Goal: Transaction & Acquisition: Subscribe to service/newsletter

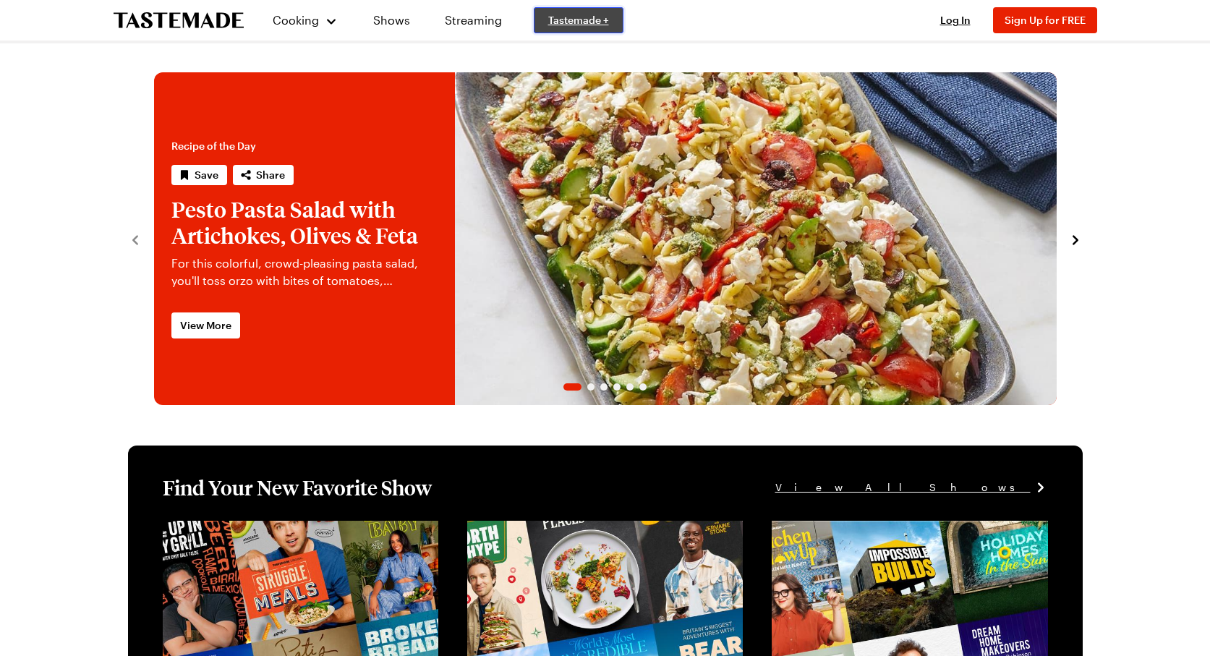
click at [553, 17] on span "Tastemade +" at bounding box center [578, 20] width 61 height 14
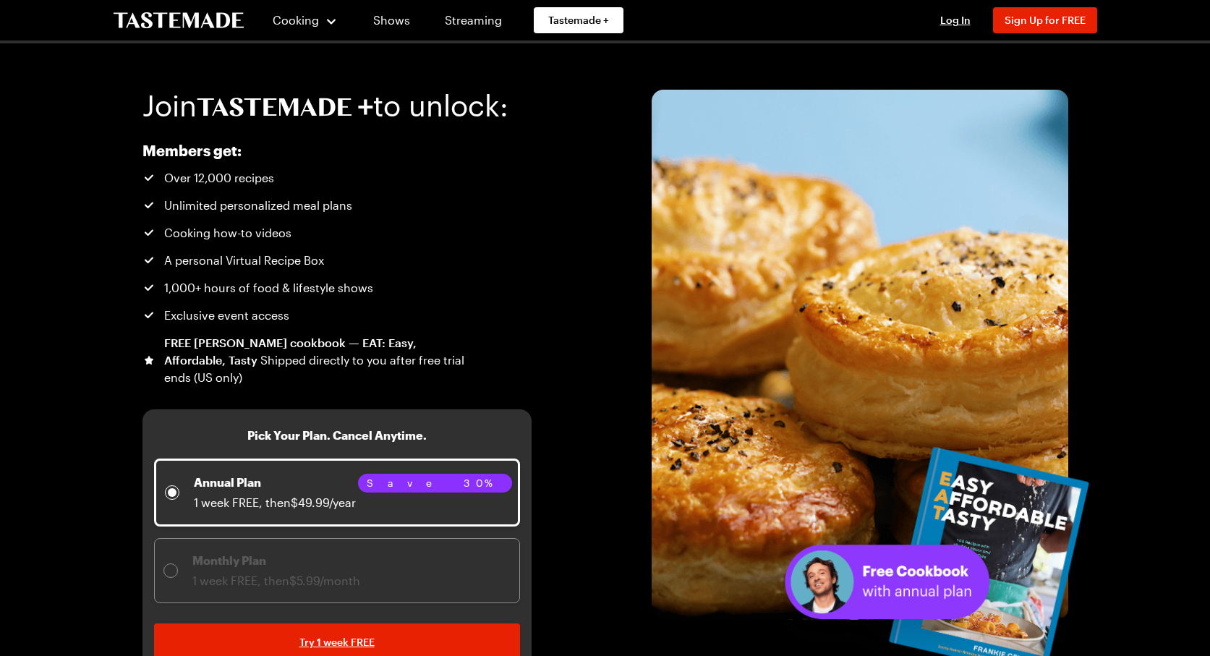
click at [568, 309] on div "Join to unlock: Members get: Over 12,000 recipes Unlimited personalized meal pl…" at bounding box center [605, 360] width 1041 height 635
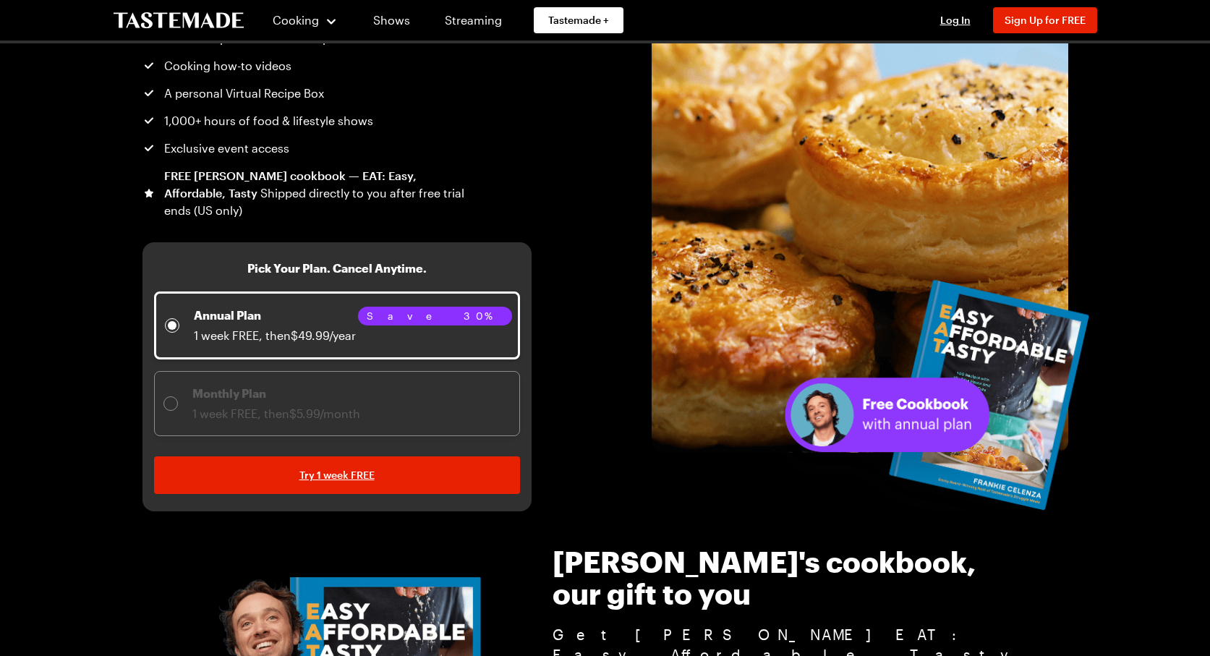
scroll to position [172, 0]
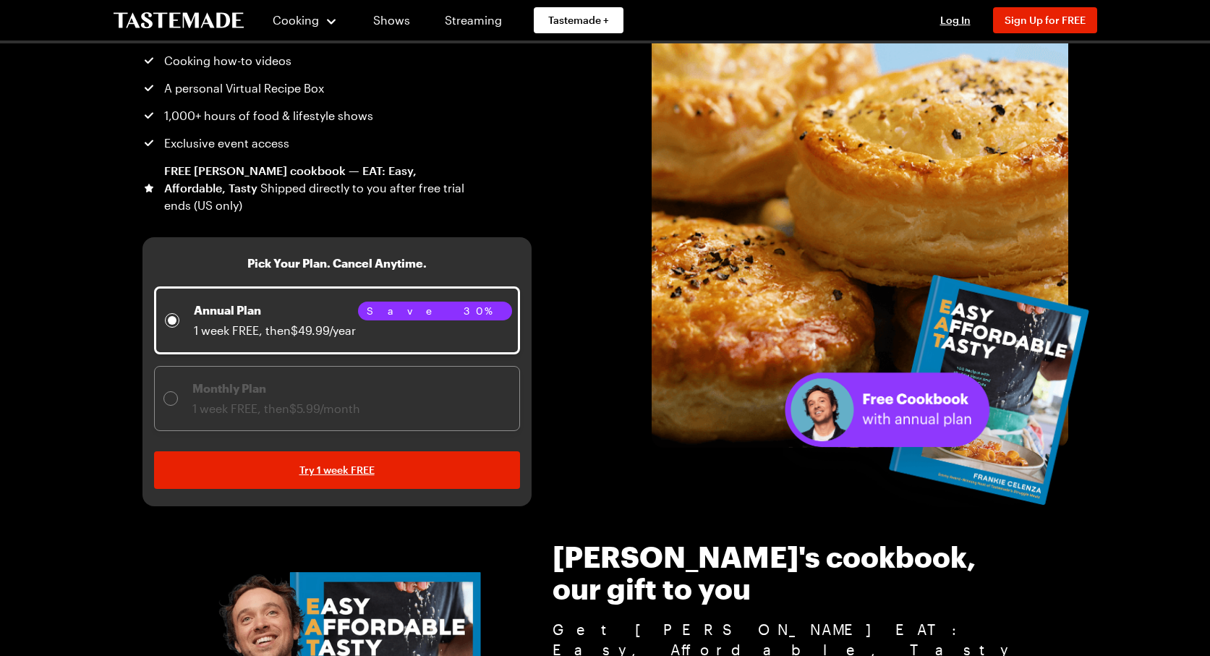
click at [468, 375] on span "Monthly Plan 1 week FREE, then $5.99/month" at bounding box center [337, 398] width 366 height 65
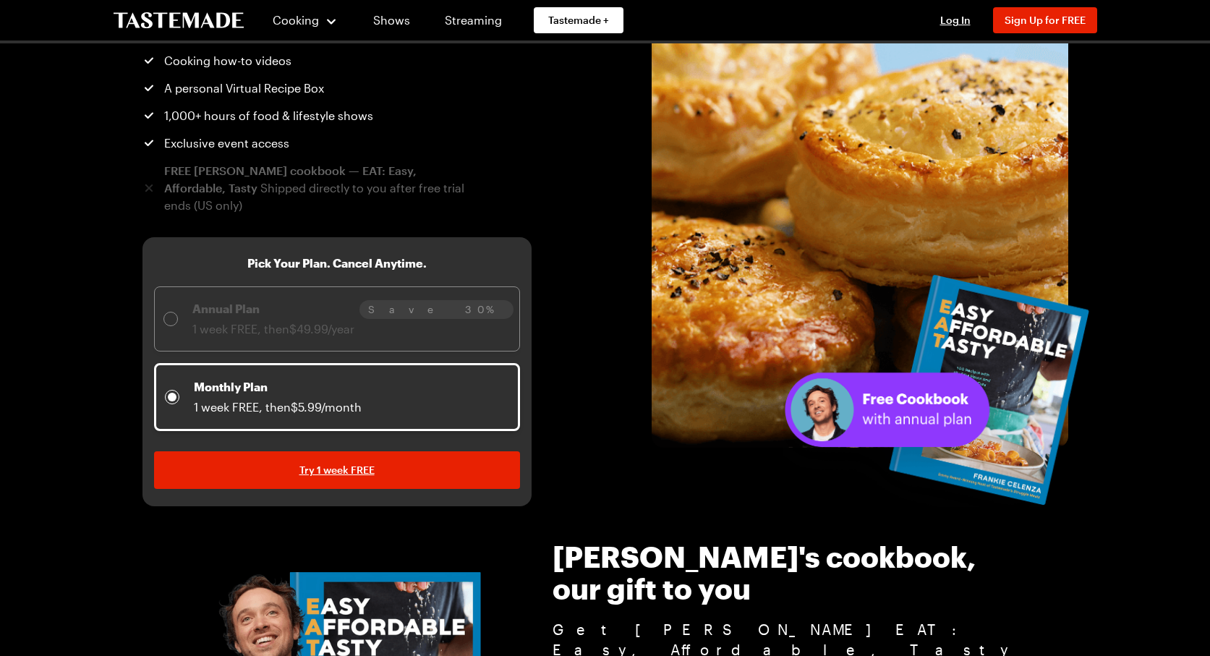
click at [474, 304] on span "Save 30%" at bounding box center [436, 310] width 137 height 16
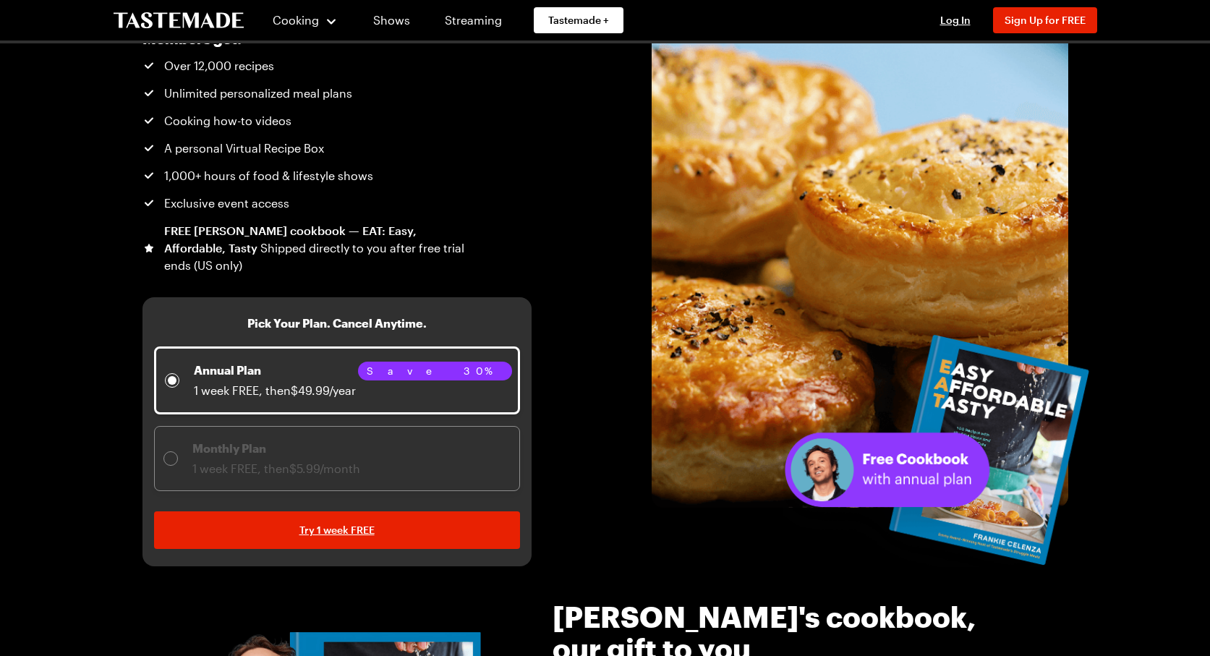
scroll to position [86, 0]
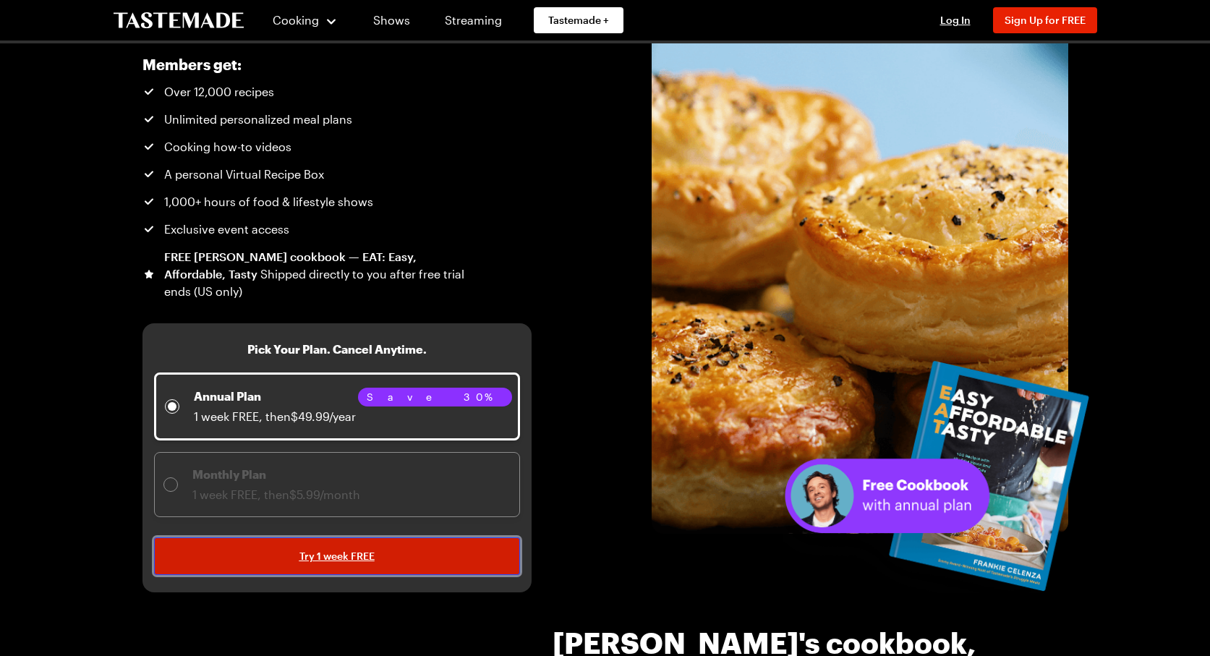
click at [486, 548] on link "Try 1 week FREE" at bounding box center [337, 556] width 366 height 38
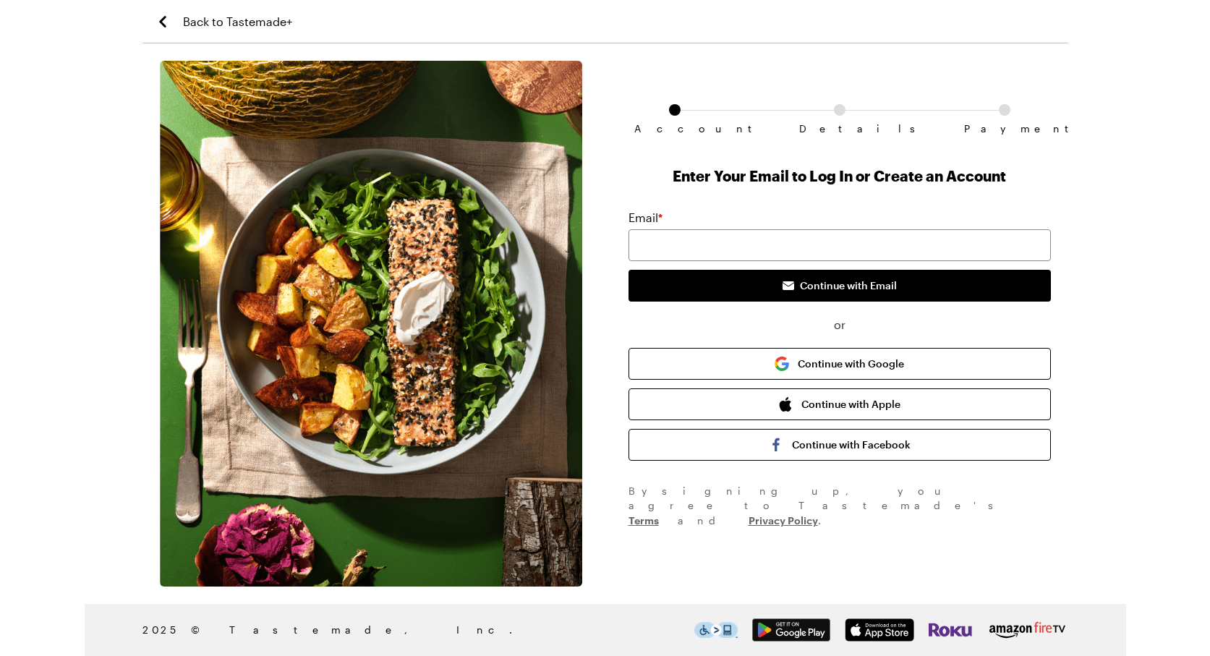
click at [231, 17] on span "Back to Tastemade+" at bounding box center [237, 21] width 109 height 17
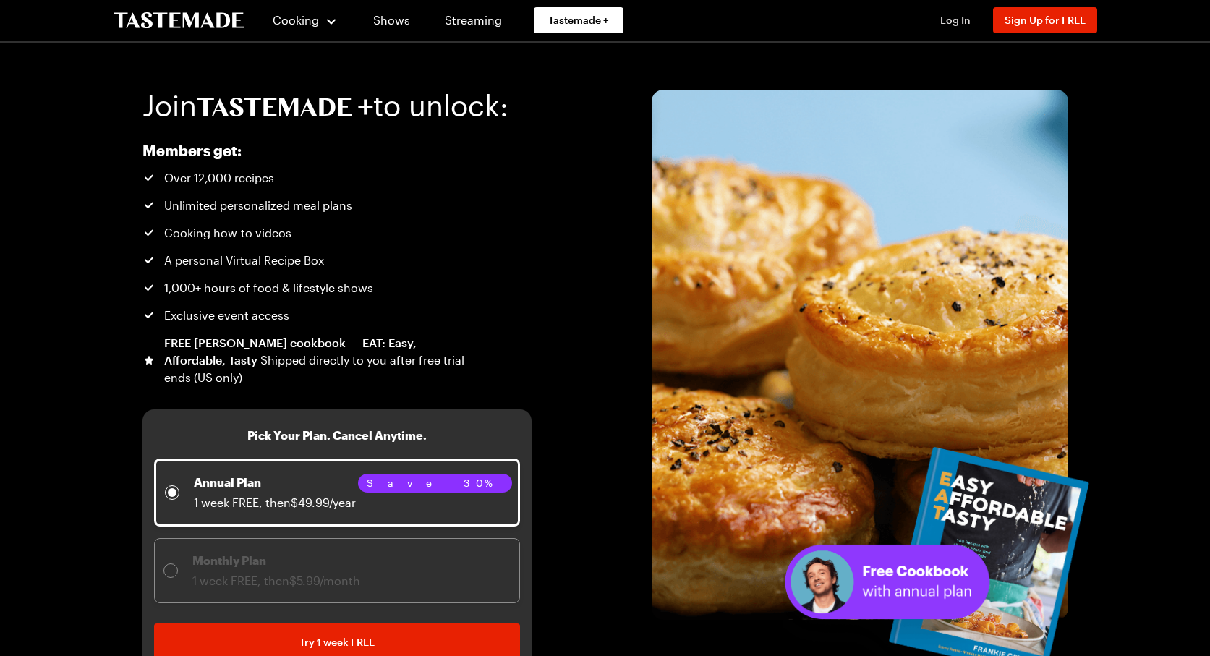
click at [958, 19] on span "Log In" at bounding box center [955, 20] width 30 height 12
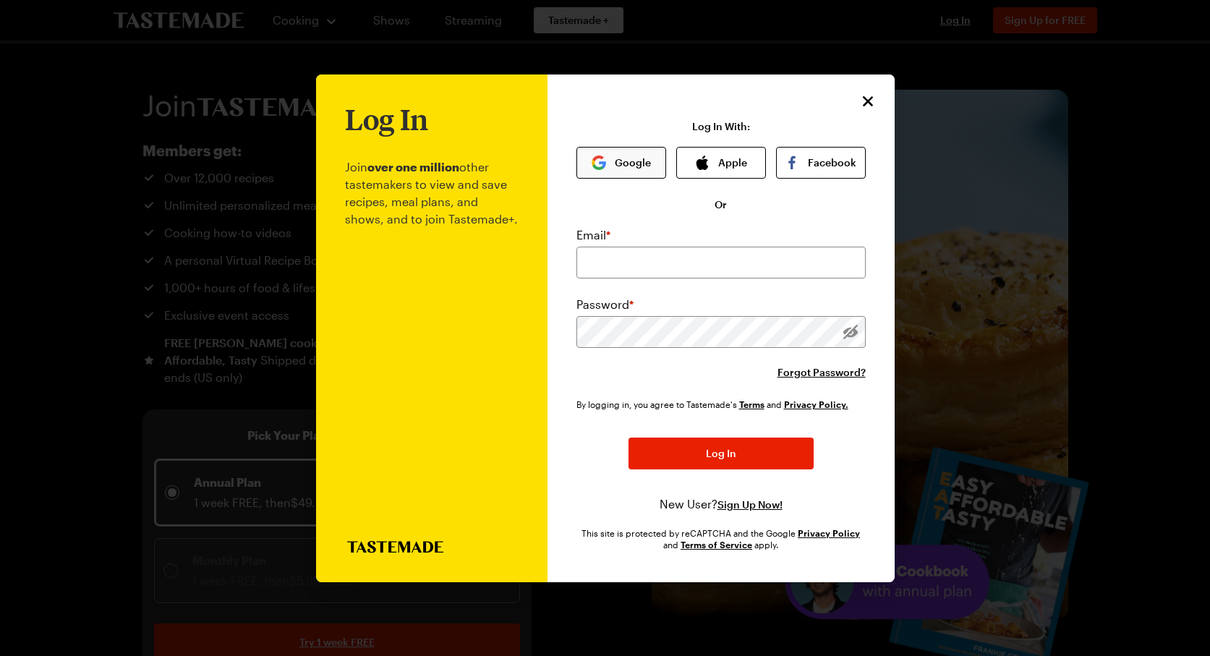
click at [635, 161] on button "Google" at bounding box center [621, 163] width 90 height 32
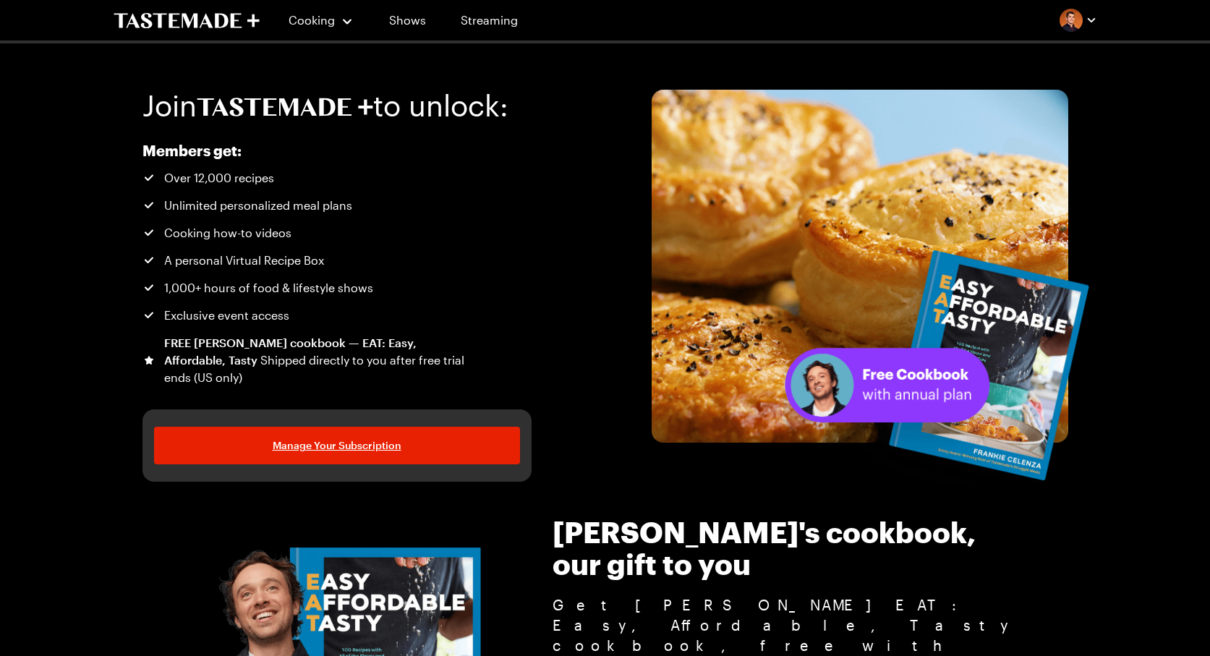
click at [216, 15] on icon "To Tastemade Home Page" at bounding box center [221, 20] width 13 height 14
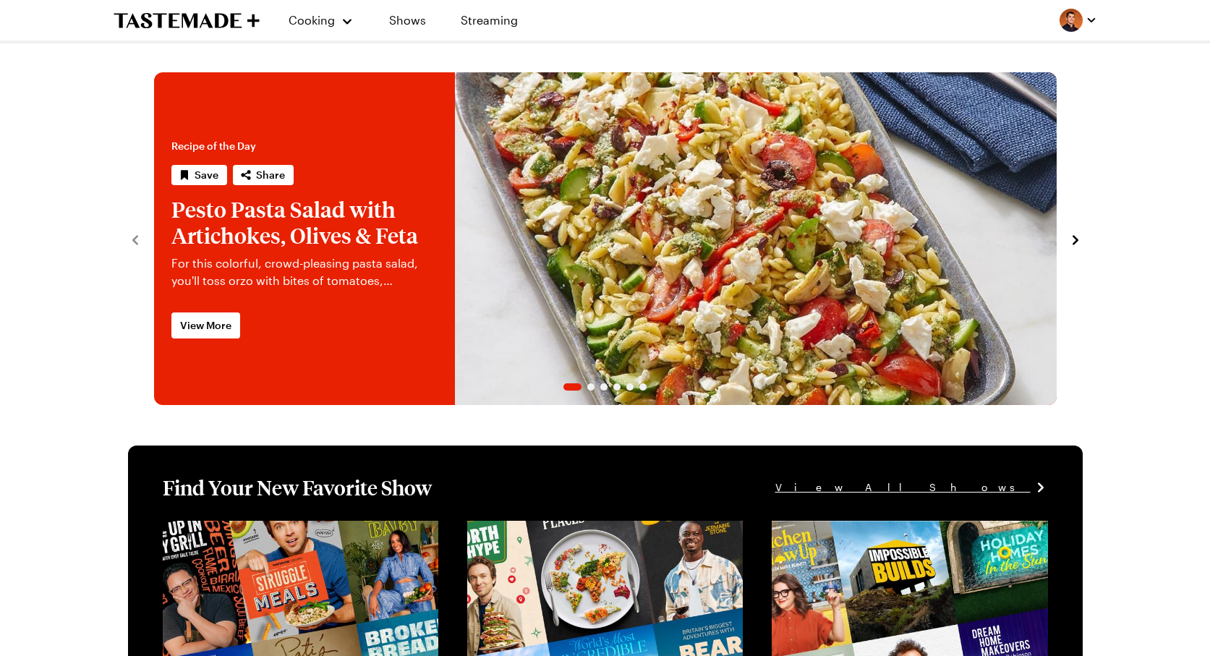
click at [154, 202] on link "Pesto Pasta Salad with Artichokes, Olives & Feta" at bounding box center [154, 238] width 0 height 333
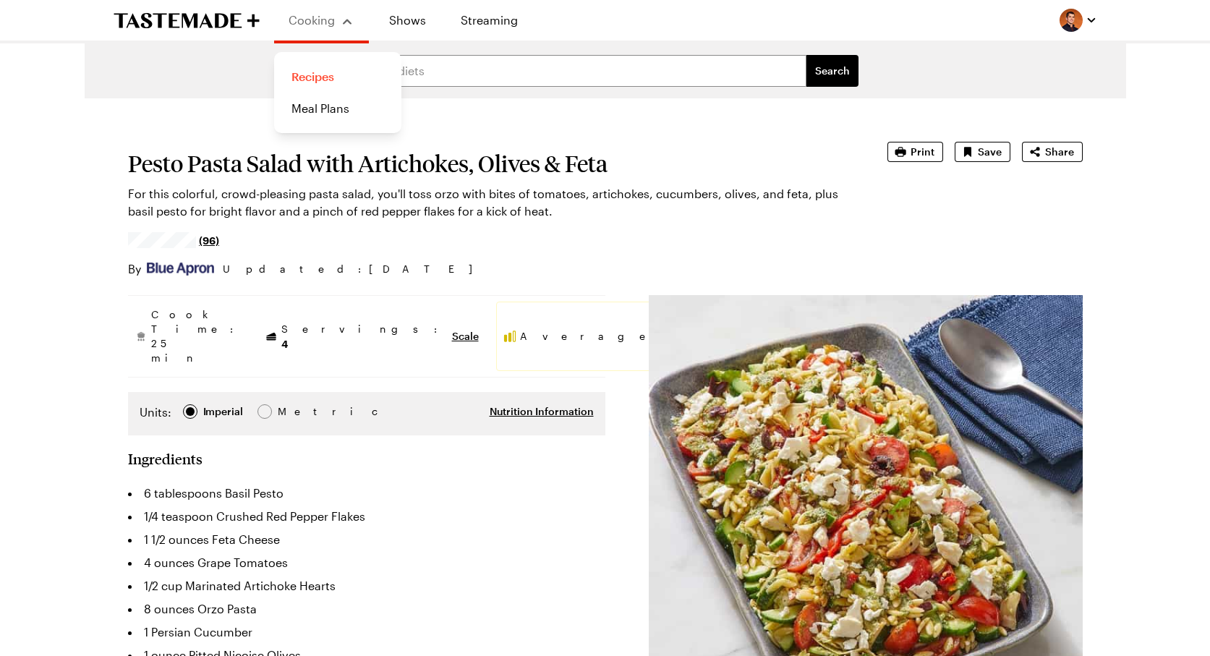
click at [327, 74] on link "Recipes" at bounding box center [338, 77] width 110 height 32
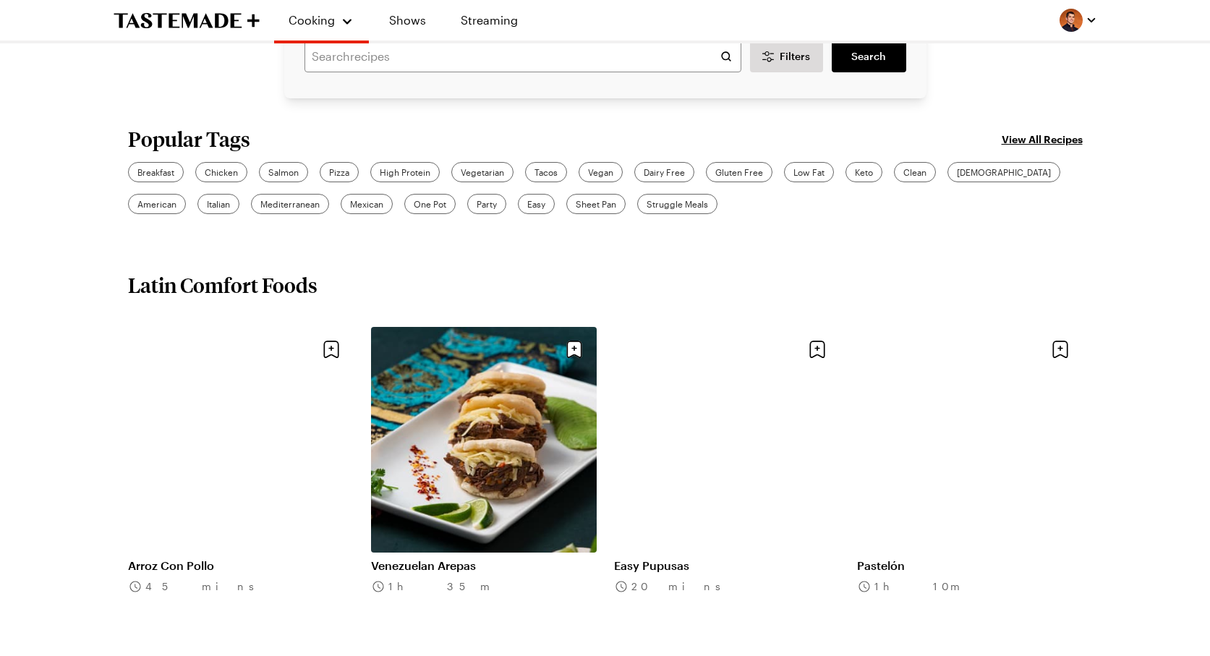
scroll to position [453, 0]
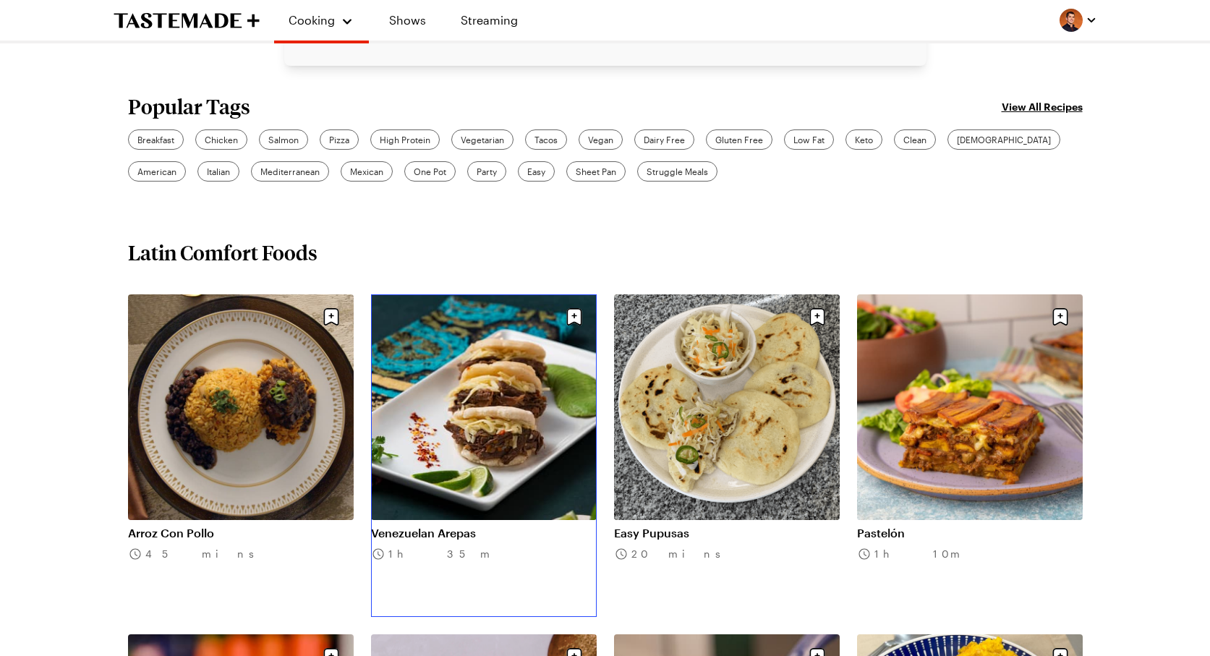
click at [482, 526] on link "Venezuelan Arepas" at bounding box center [484, 533] width 226 height 14
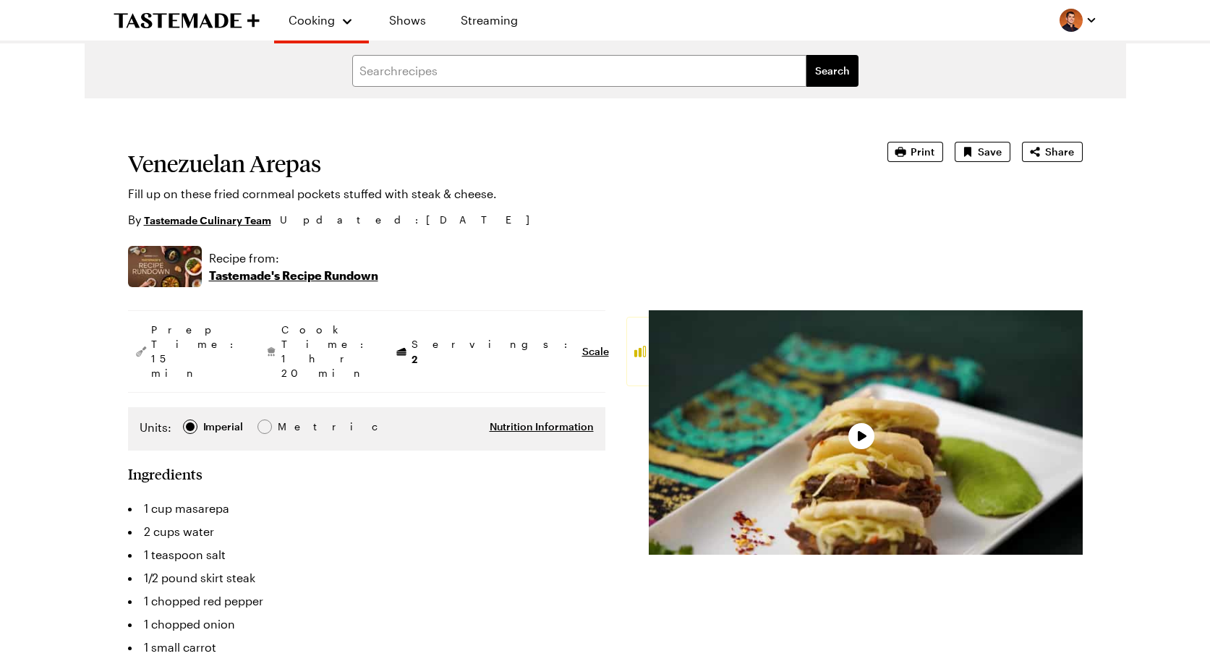
type textarea "x"
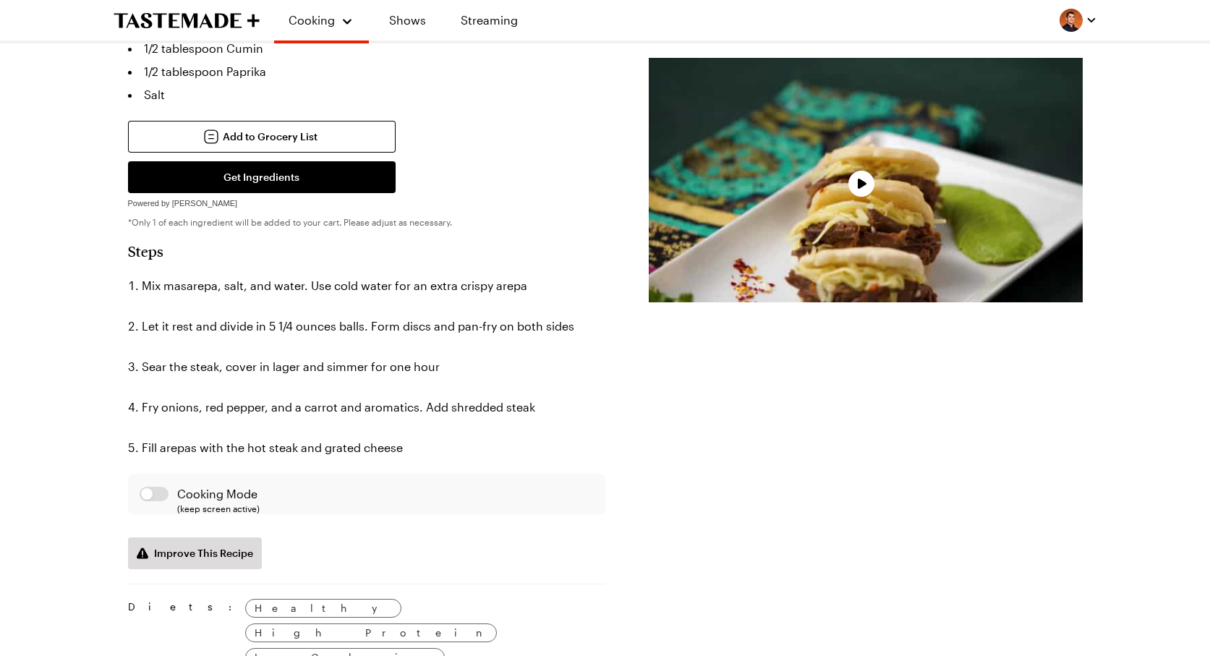
scroll to position [406, 0]
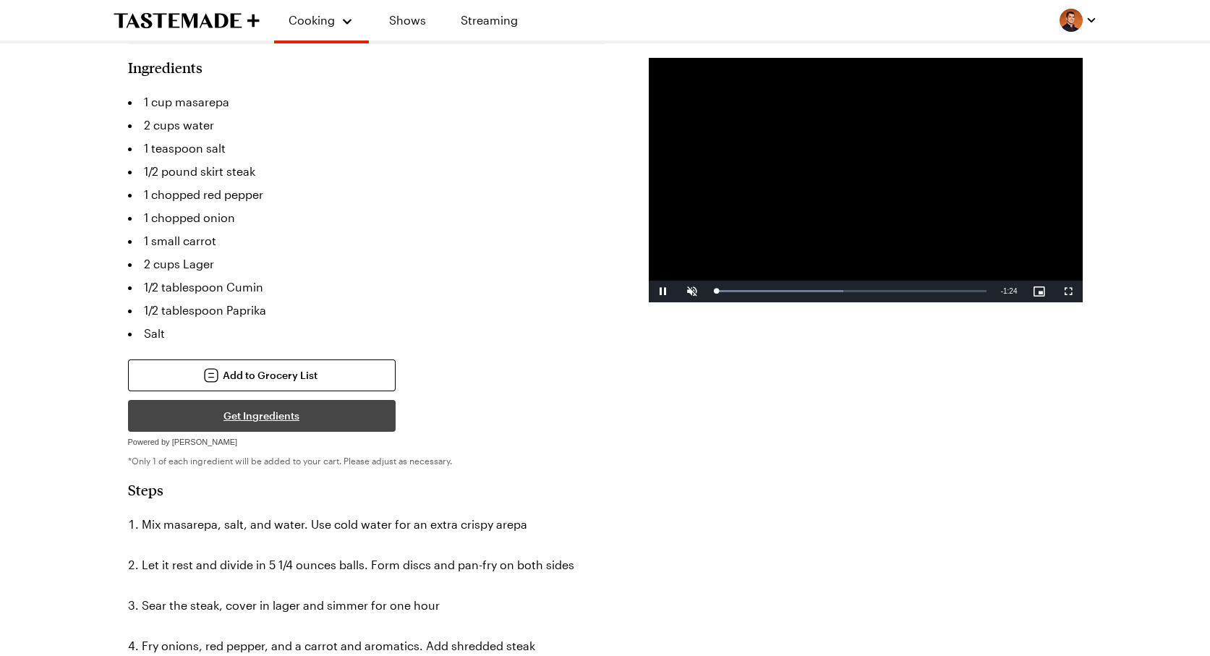
click at [363, 400] on button "Get Ingredients" at bounding box center [262, 416] width 268 height 32
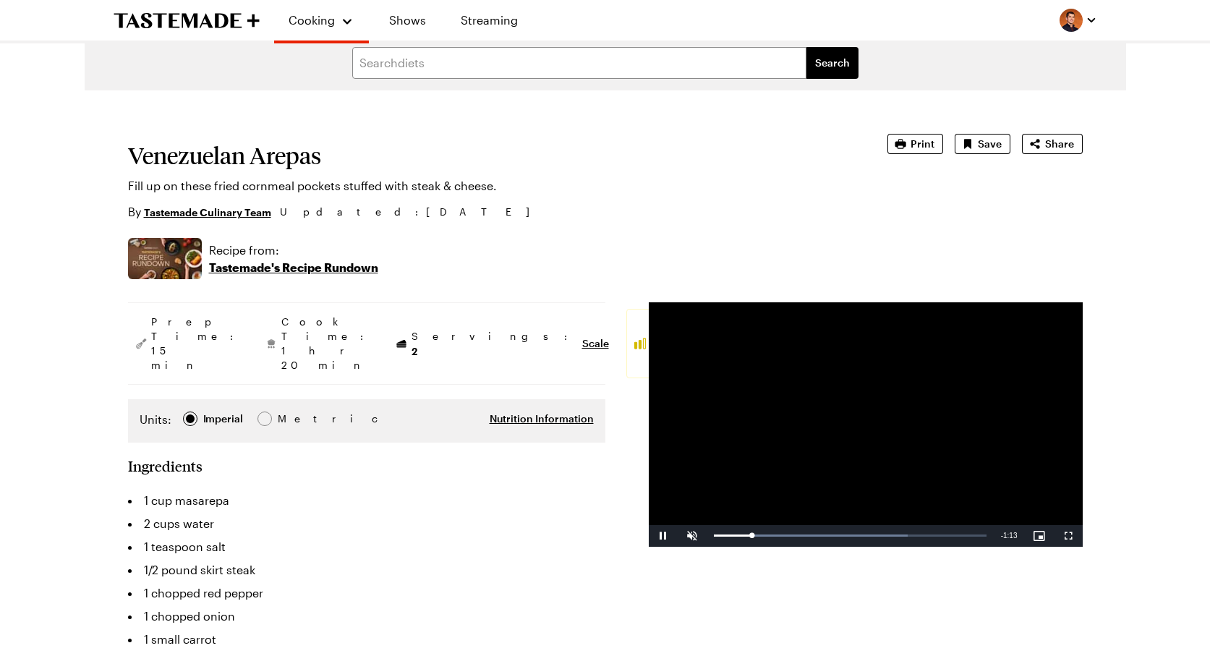
scroll to position [0, 0]
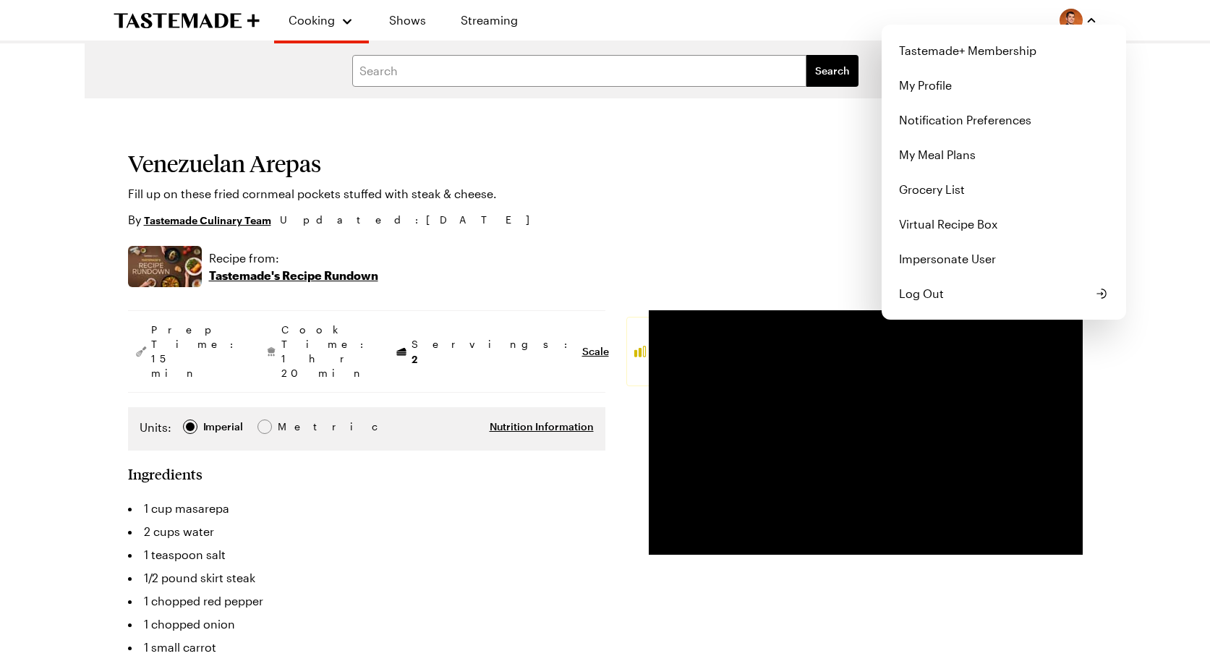
click at [1081, 24] on div "Tastemade+ Membership My Profile Notification Preferences My Meal Plans Grocery…" at bounding box center [1078, 20] width 38 height 23
click at [994, 192] on link "Grocery List" at bounding box center [1003, 189] width 227 height 35
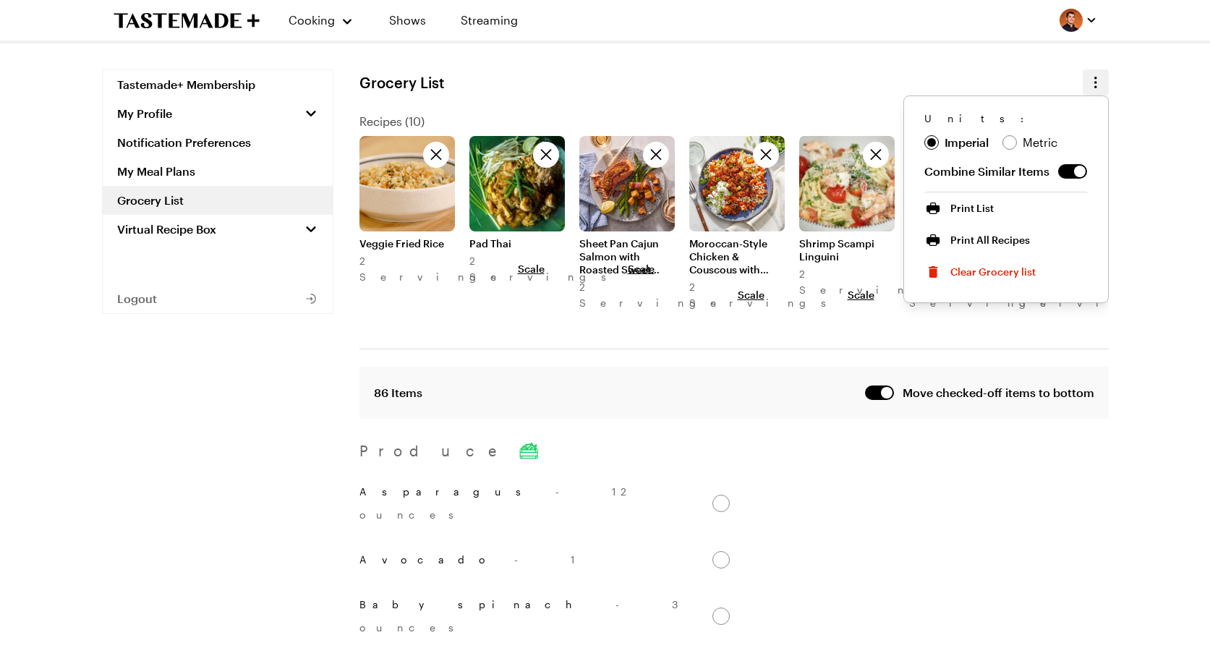
click at [1093, 79] on icon "button" at bounding box center [1095, 82] width 17 height 17
click at [1020, 273] on span "Clear Grocery list" at bounding box center [992, 272] width 85 height 14
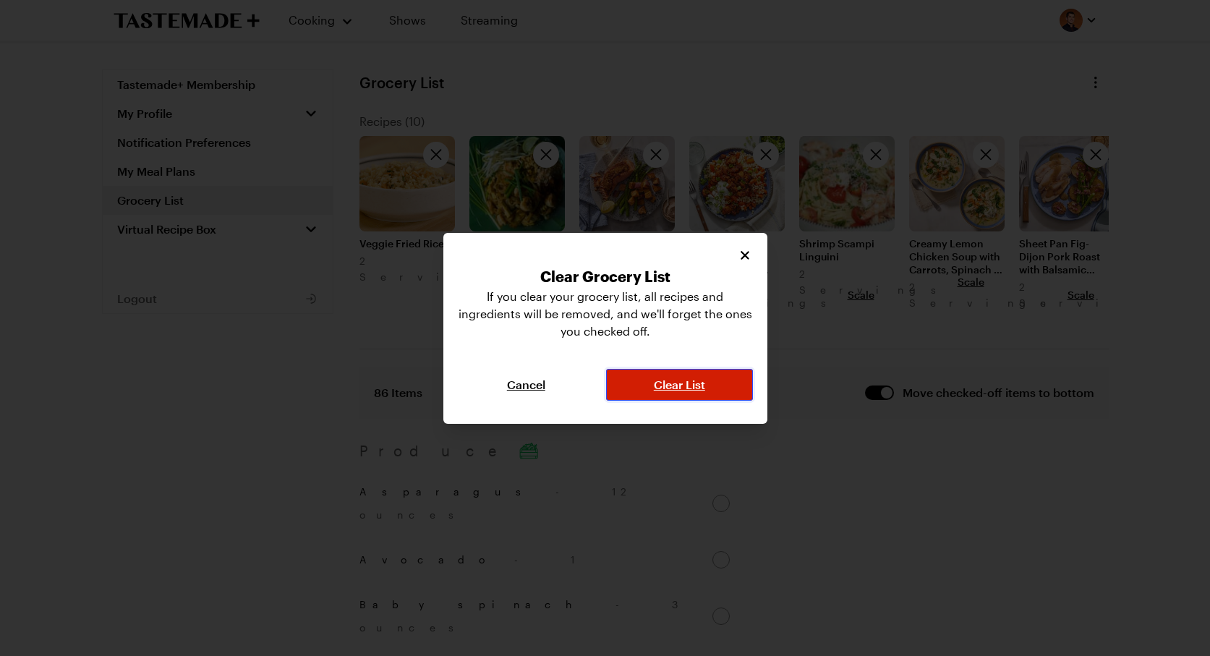
click at [712, 393] on button "Clear List" at bounding box center [679, 385] width 146 height 32
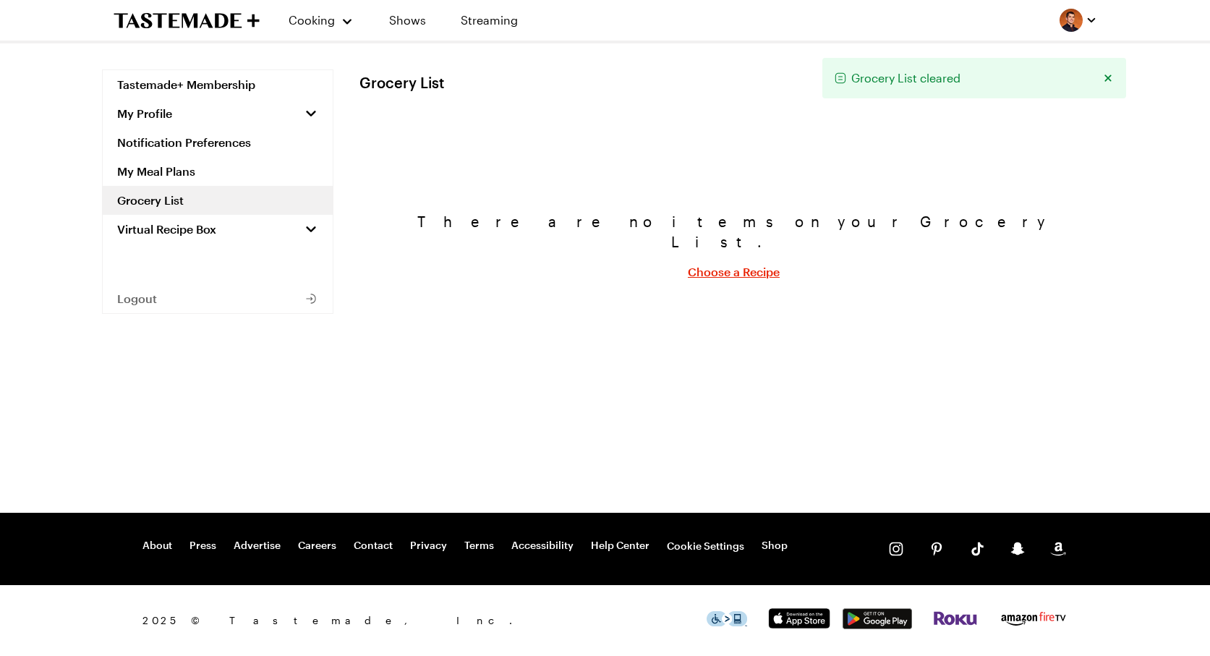
click at [235, 26] on icon "To Tastemade Home Page" at bounding box center [236, 20] width 12 height 14
